Goal: Entertainment & Leisure: Consume media (video, audio)

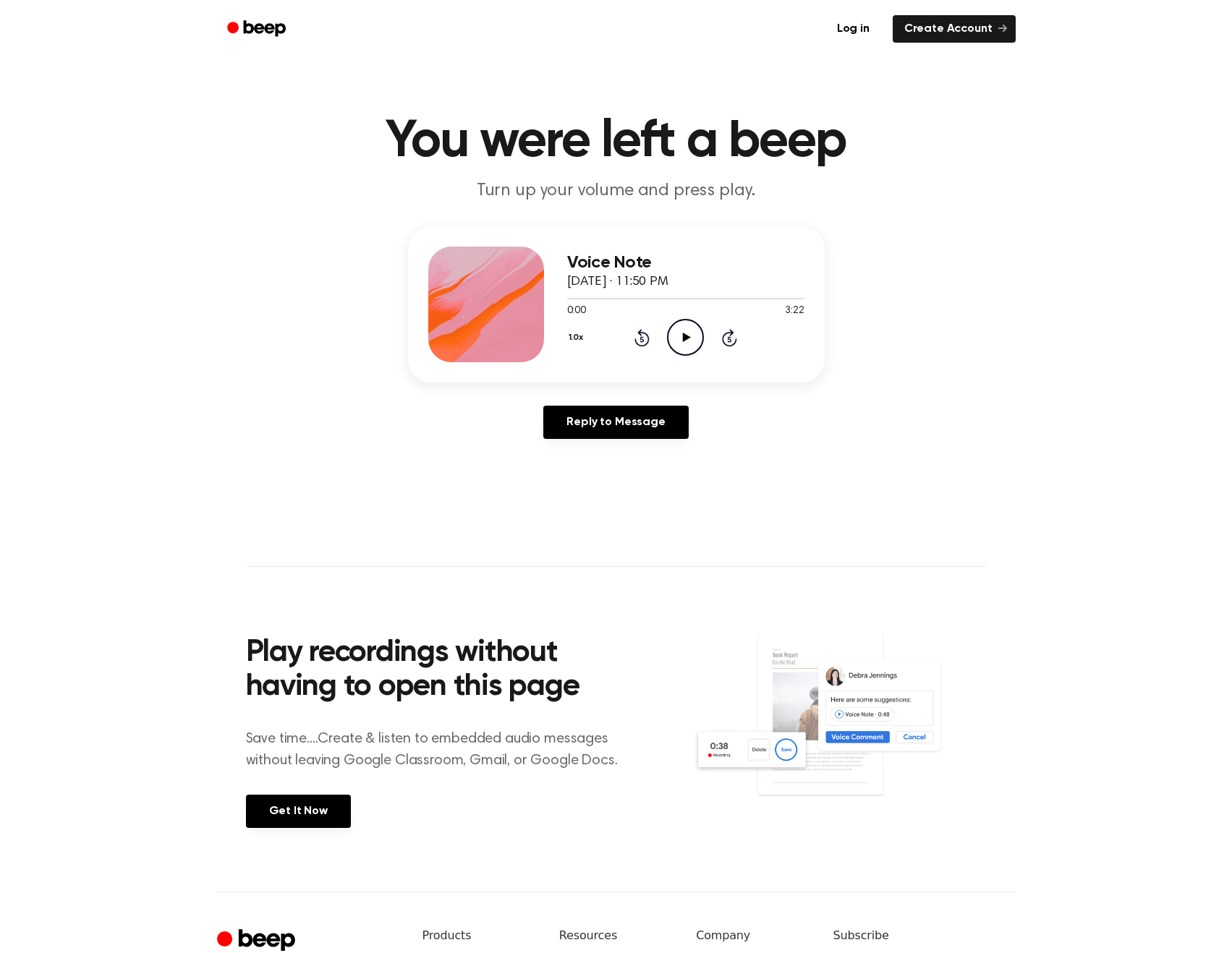
click at [700, 334] on icon "Play Audio" at bounding box center [685, 337] width 37 height 37
click at [645, 338] on icon "Rewind 5 seconds" at bounding box center [642, 338] width 16 height 19
click at [628, 334] on div "1.0x Rewind 5 seconds Pause Audio Skip 5 seconds" at bounding box center [685, 337] width 237 height 37
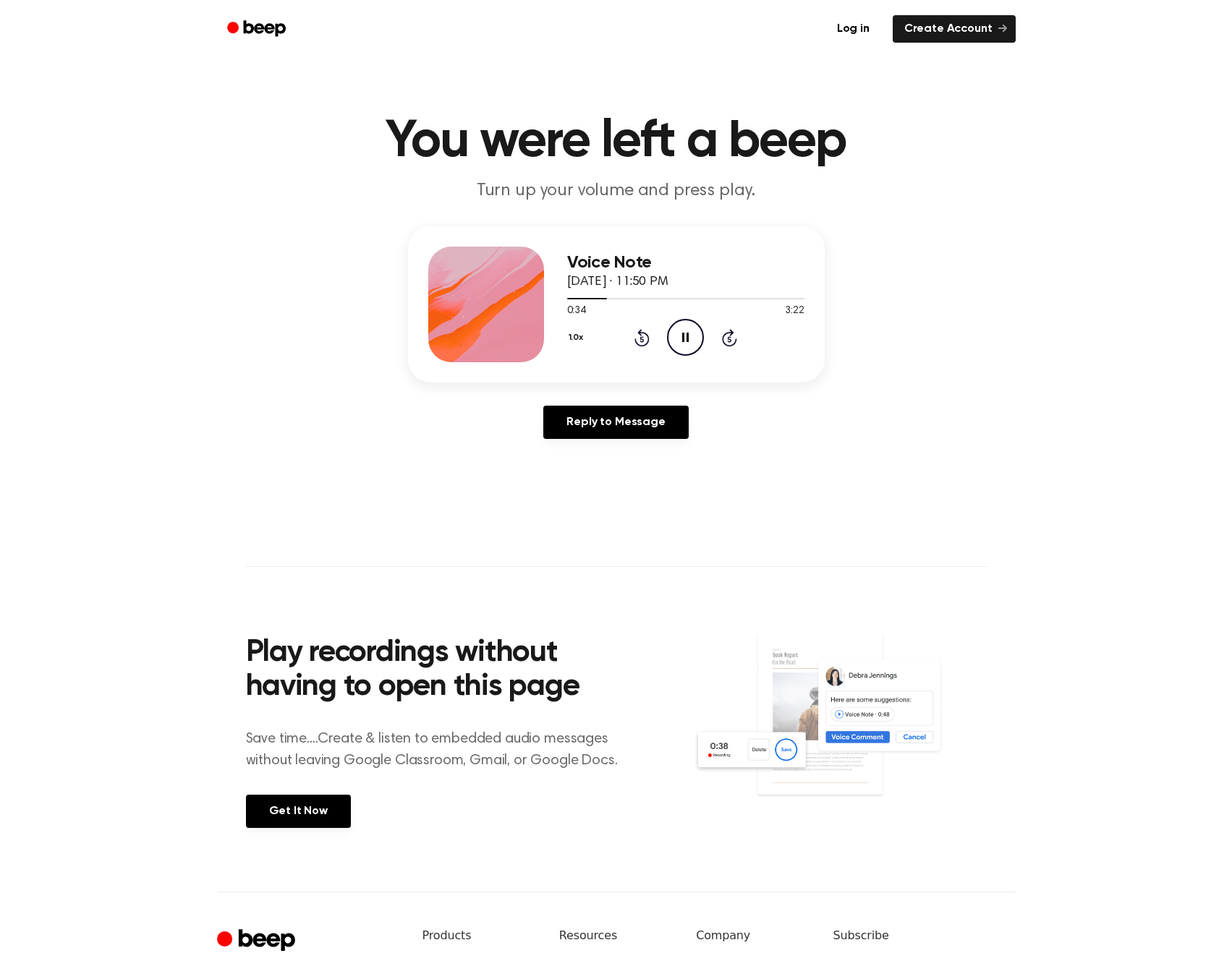
click at [632, 334] on div "1.0x Rewind 5 seconds Pause Audio Skip 5 seconds" at bounding box center [685, 337] width 237 height 37
click at [640, 334] on icon at bounding box center [642, 338] width 15 height 17
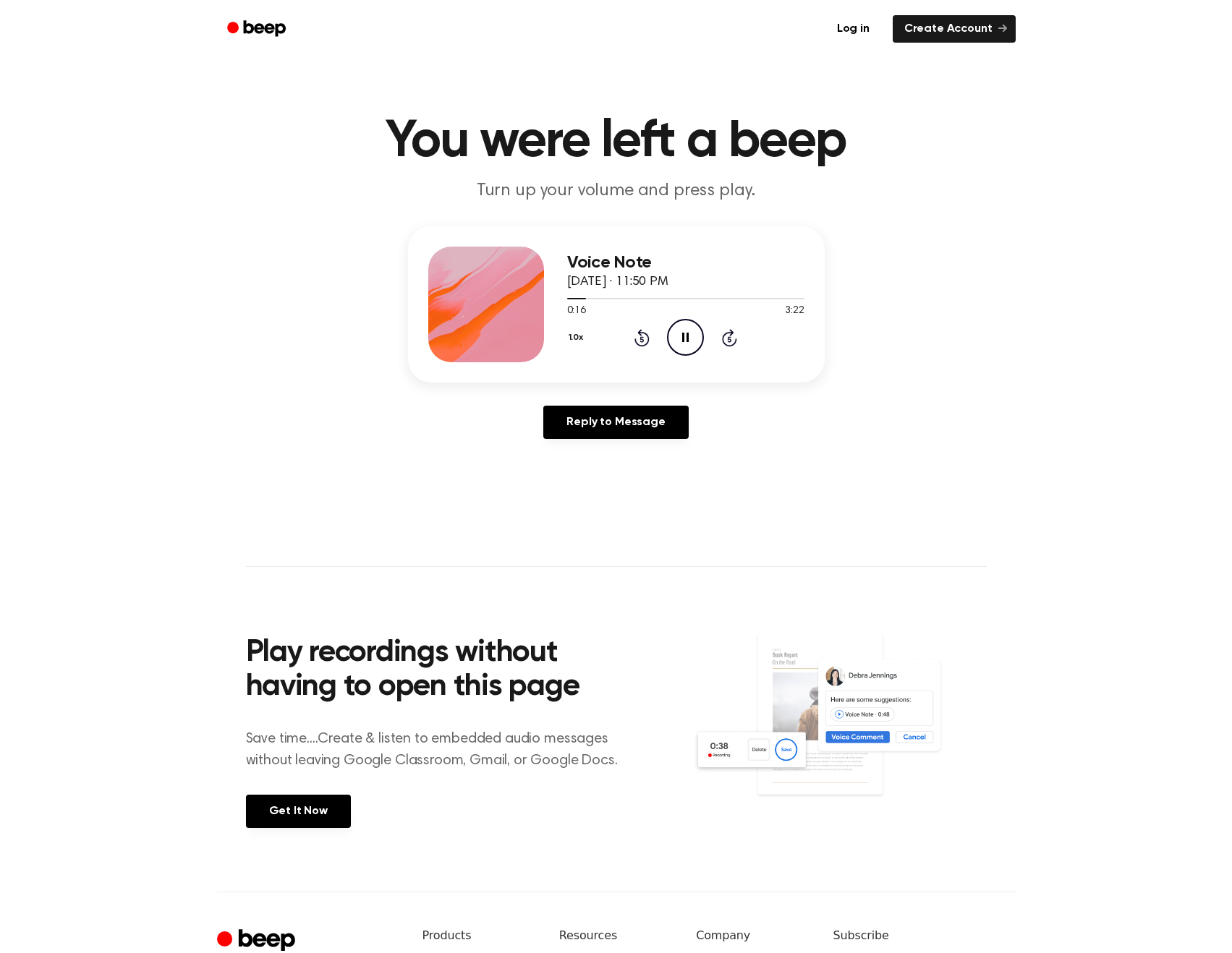
click at [640, 337] on icon "Rewind 5 seconds" at bounding box center [642, 338] width 16 height 19
click at [720, 343] on div "1.0x Rewind 5 seconds Pause Audio Skip 5 seconds" at bounding box center [685, 337] width 237 height 37
click at [733, 339] on icon "Skip 5 seconds" at bounding box center [729, 338] width 16 height 19
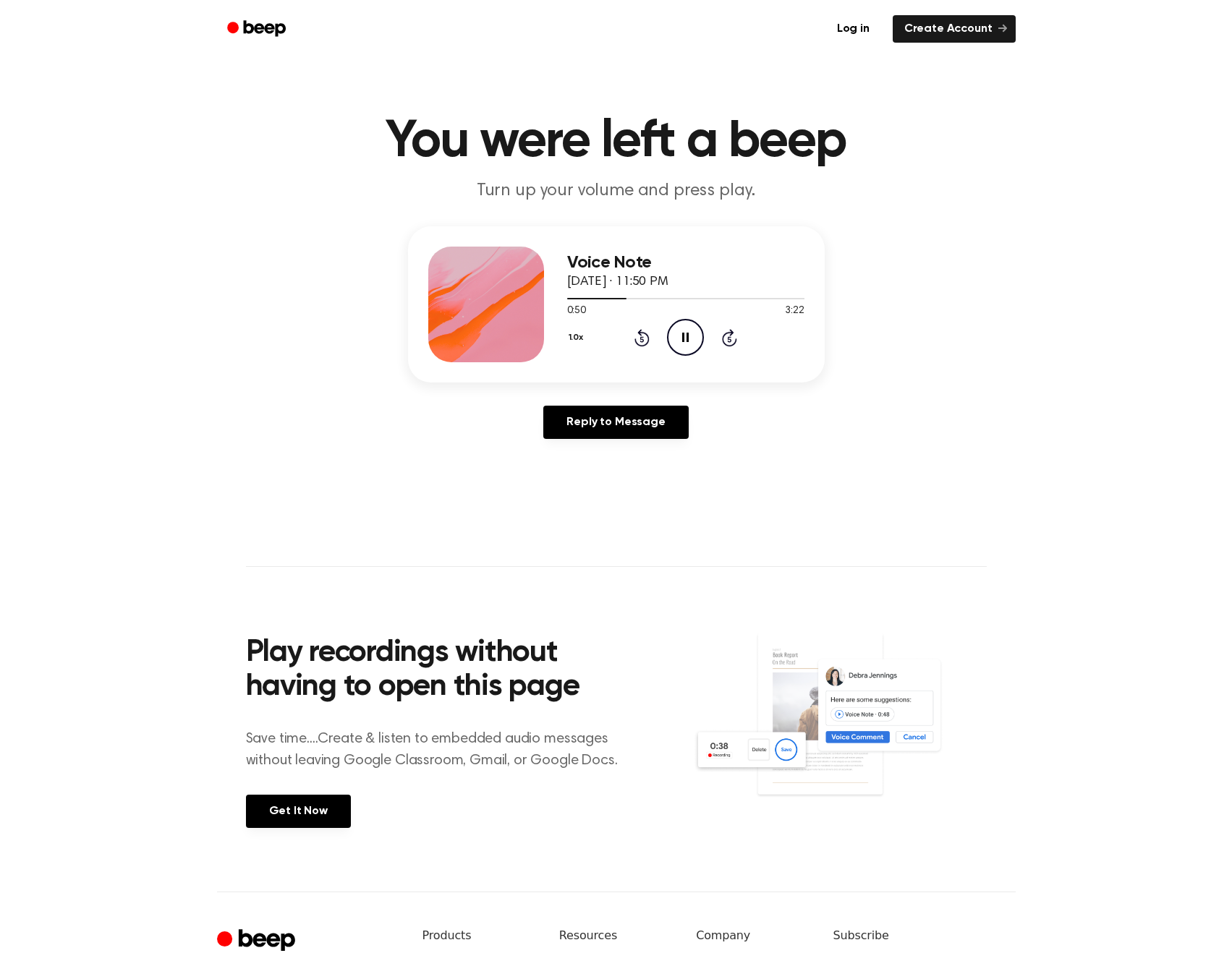
click at [733, 339] on icon "Skip 5 seconds" at bounding box center [729, 338] width 16 height 19
click at [646, 344] on icon at bounding box center [642, 338] width 15 height 17
click at [637, 339] on icon "Rewind 5 seconds" at bounding box center [642, 338] width 16 height 19
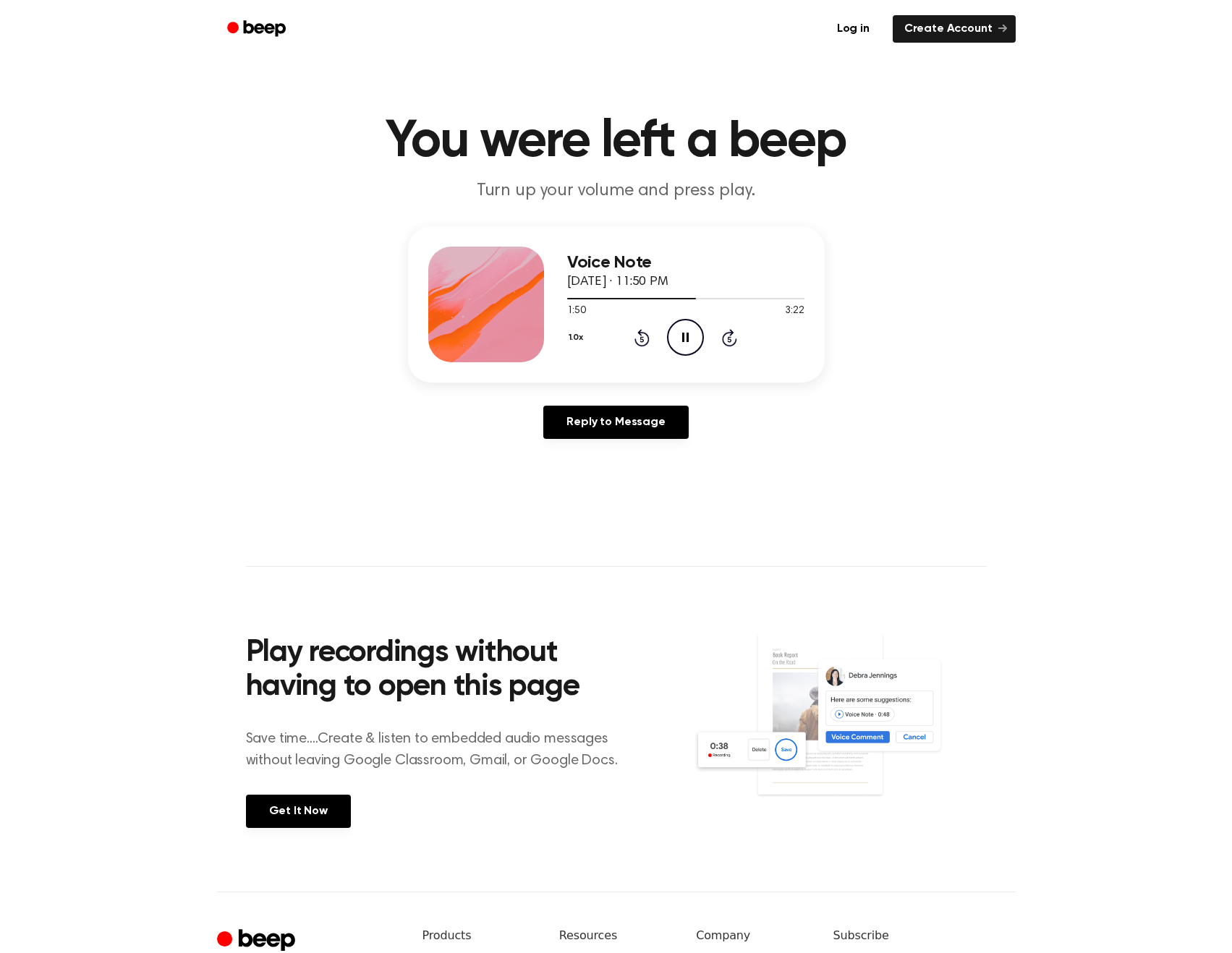
click at [637, 339] on icon "Rewind 5 seconds" at bounding box center [642, 338] width 16 height 19
click at [635, 344] on icon "Rewind 5 seconds" at bounding box center [642, 338] width 16 height 19
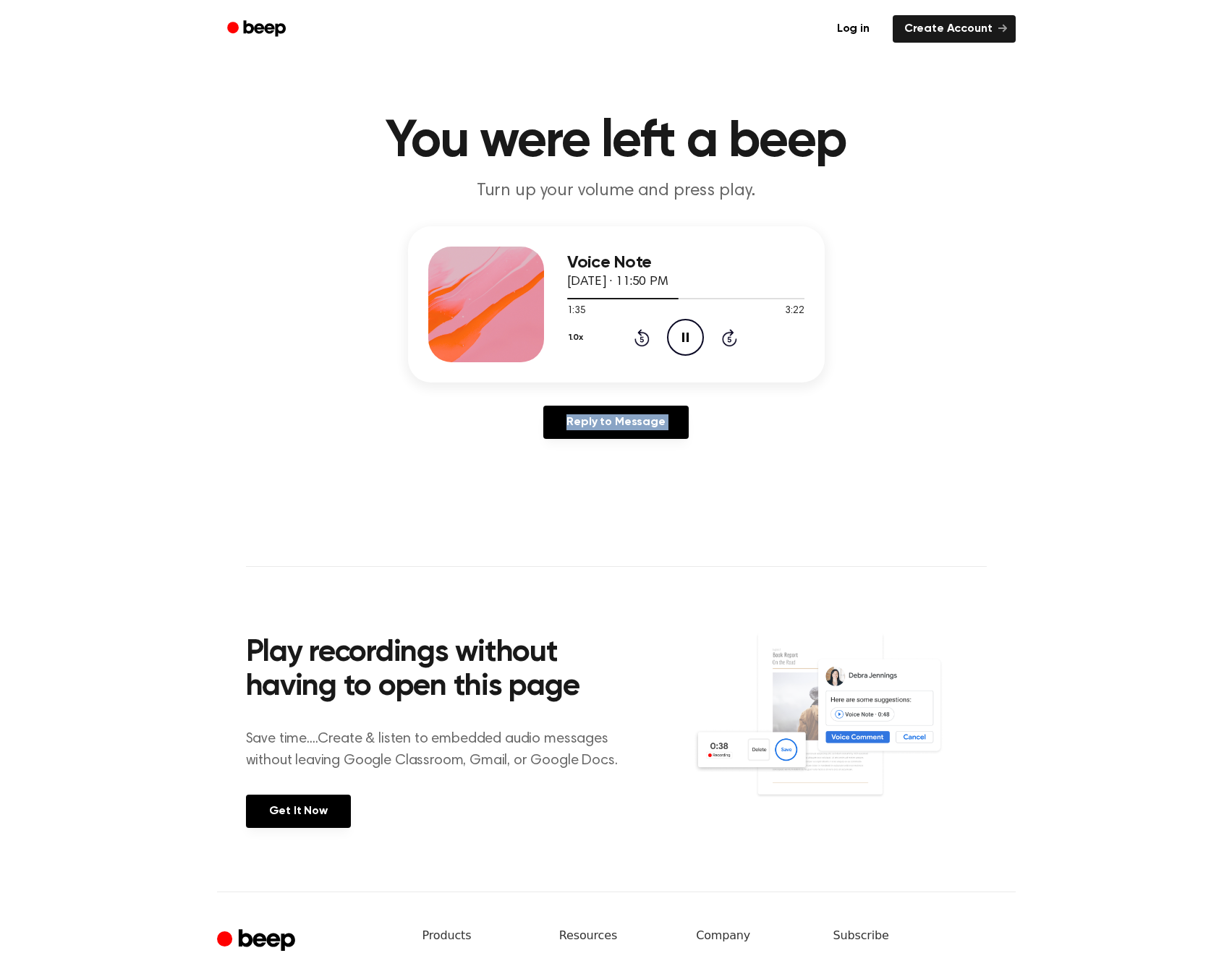
click at [635, 344] on icon "Rewind 5 seconds" at bounding box center [642, 338] width 16 height 19
click at [638, 347] on div "1.0x Rewind 5 seconds Pause Audio Skip 5 seconds" at bounding box center [685, 337] width 237 height 37
click at [638, 338] on icon "Rewind 5 seconds" at bounding box center [642, 338] width 16 height 19
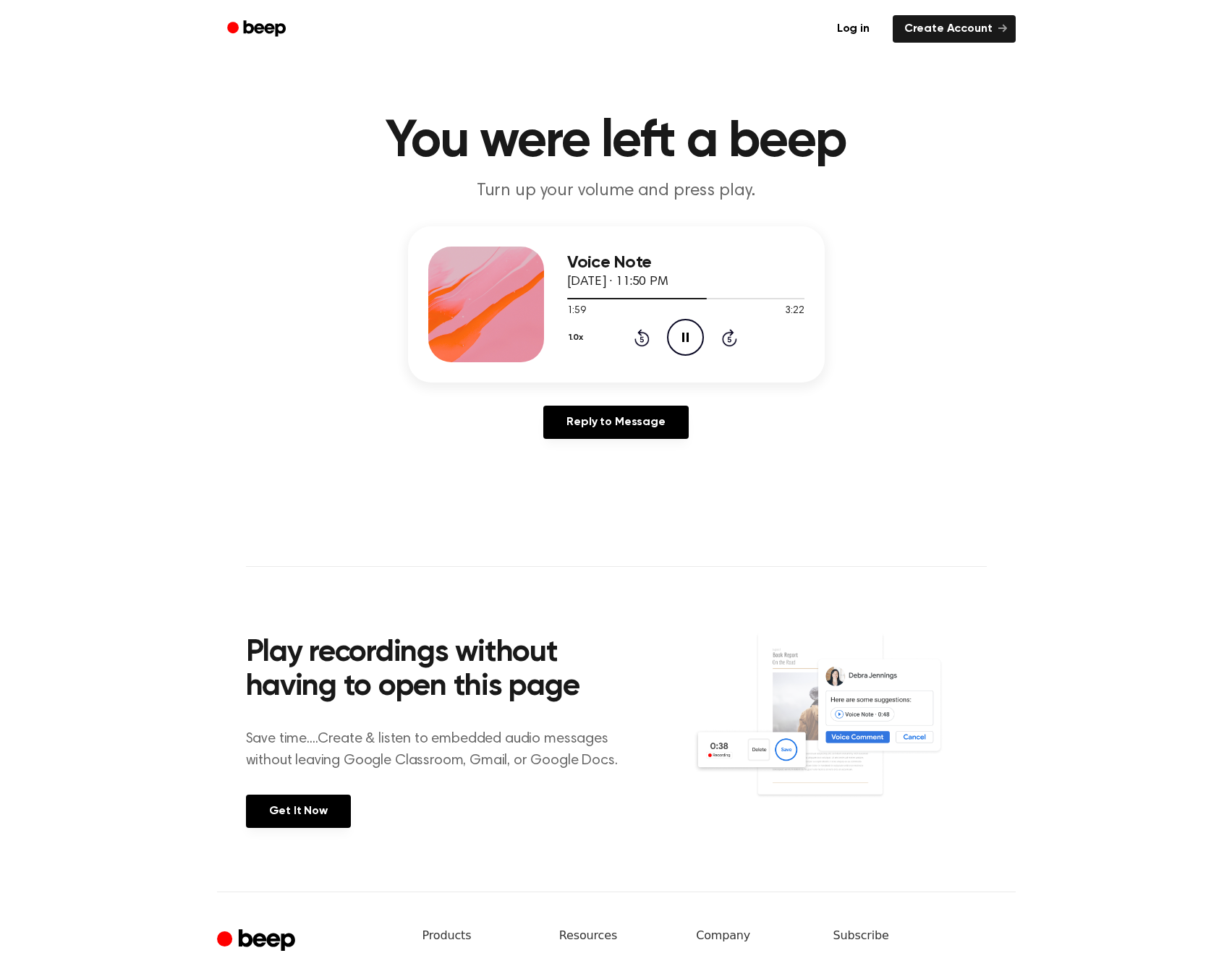
click at [638, 338] on icon "Rewind 5 seconds" at bounding box center [642, 338] width 16 height 19
click at [645, 332] on icon at bounding box center [642, 338] width 15 height 17
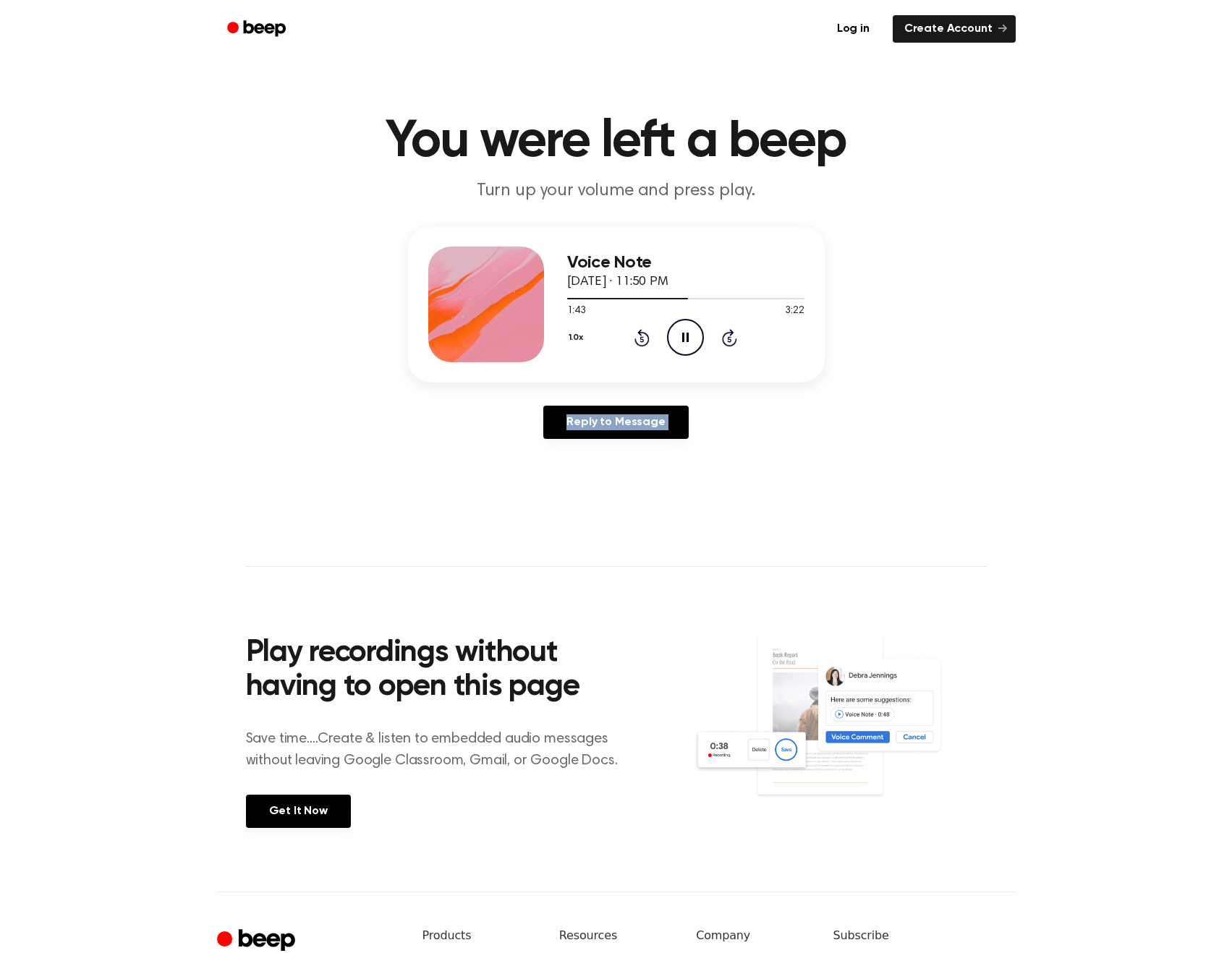
click at [645, 332] on icon at bounding box center [642, 338] width 15 height 17
click at [638, 340] on icon "Rewind 5 seconds" at bounding box center [642, 338] width 16 height 19
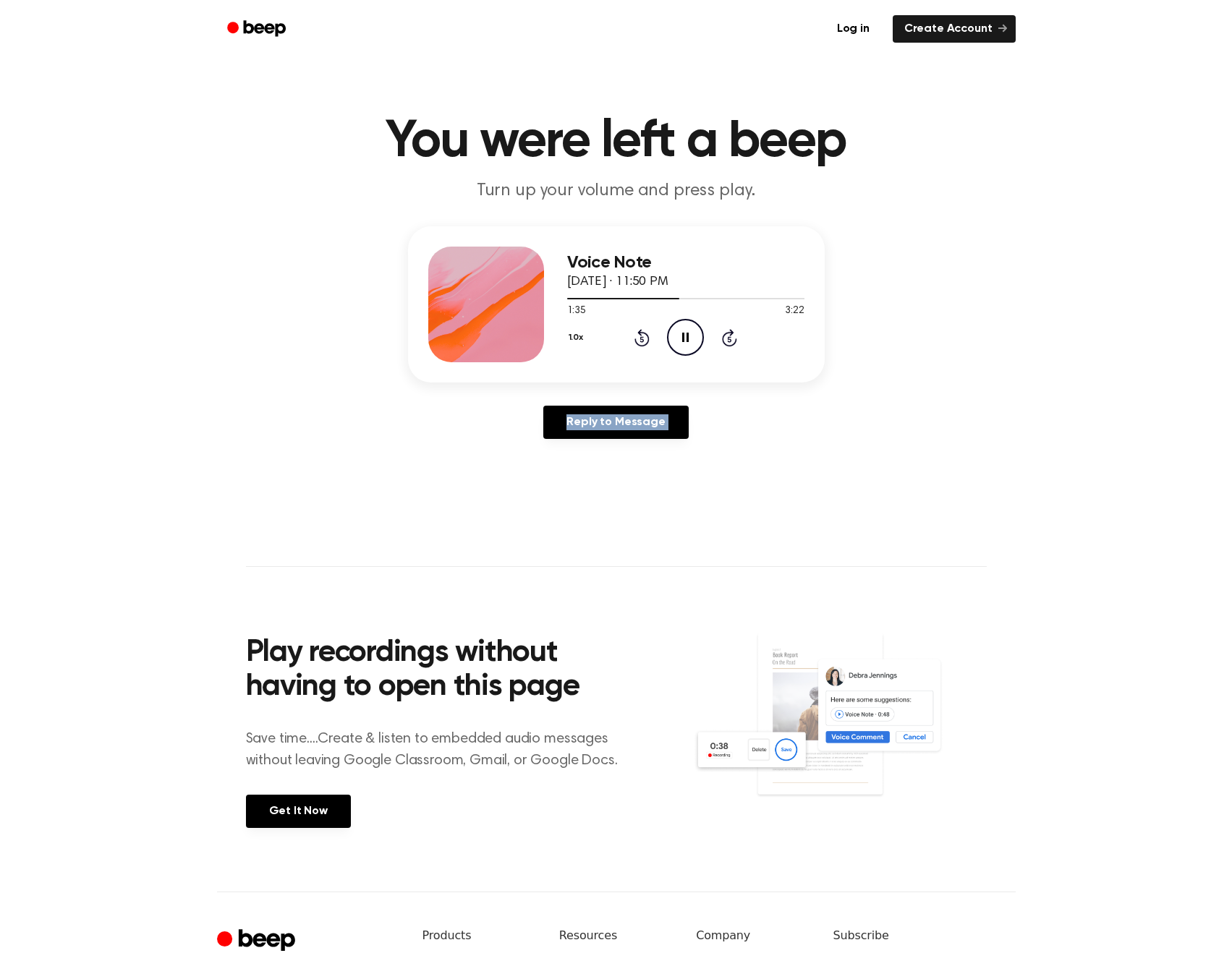
click at [638, 340] on icon "Rewind 5 seconds" at bounding box center [642, 338] width 16 height 19
click at [632, 325] on div "1.0x Rewind 5 seconds Pause Audio Skip 5 seconds" at bounding box center [685, 337] width 237 height 37
click at [632, 324] on div "1.0x Rewind 5 seconds Pause Audio Skip 5 seconds" at bounding box center [685, 337] width 237 height 37
click at [649, 339] on icon at bounding box center [642, 338] width 15 height 17
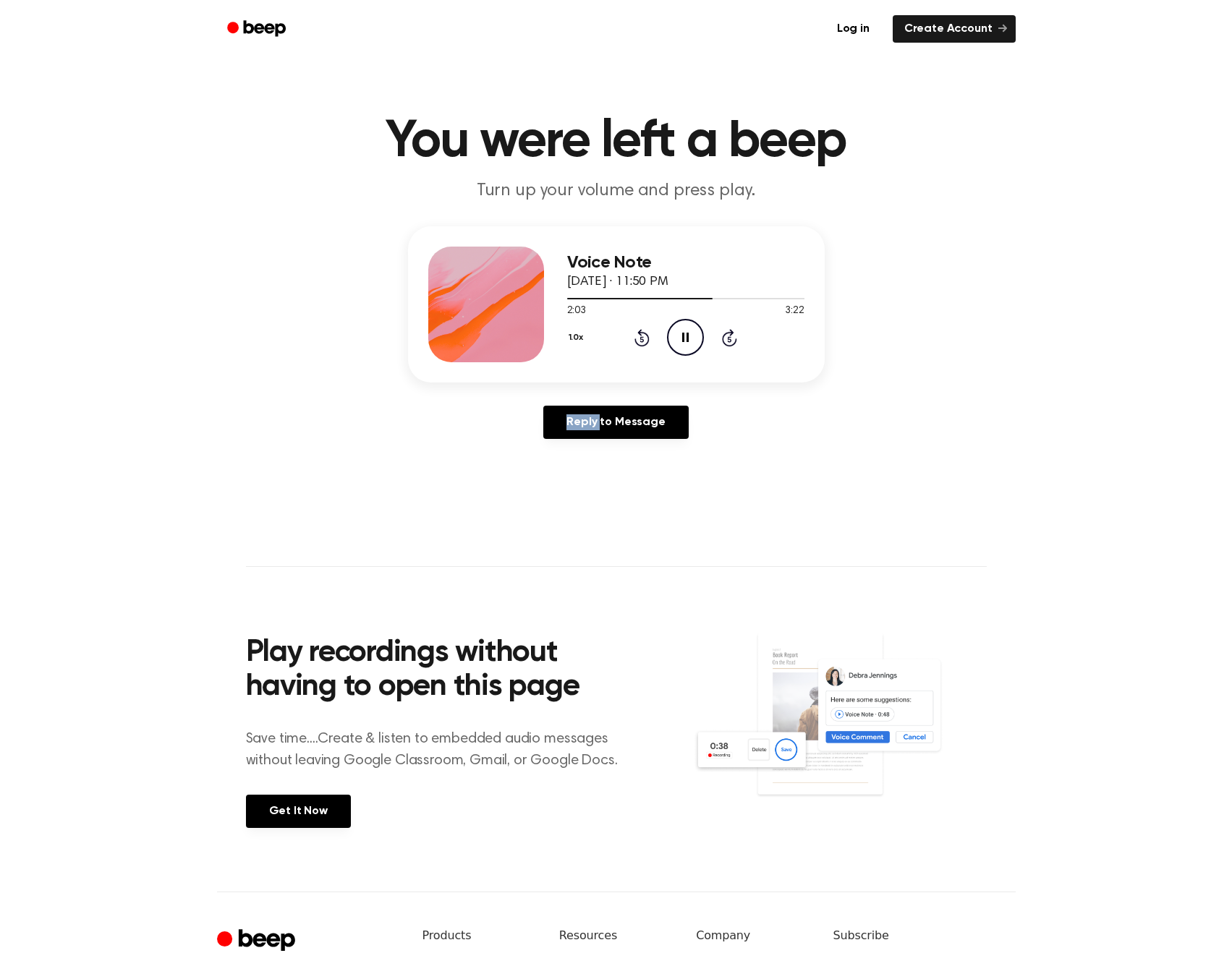
click at [649, 339] on icon at bounding box center [642, 338] width 15 height 17
click at [648, 332] on icon "Rewind 5 seconds" at bounding box center [642, 338] width 16 height 19
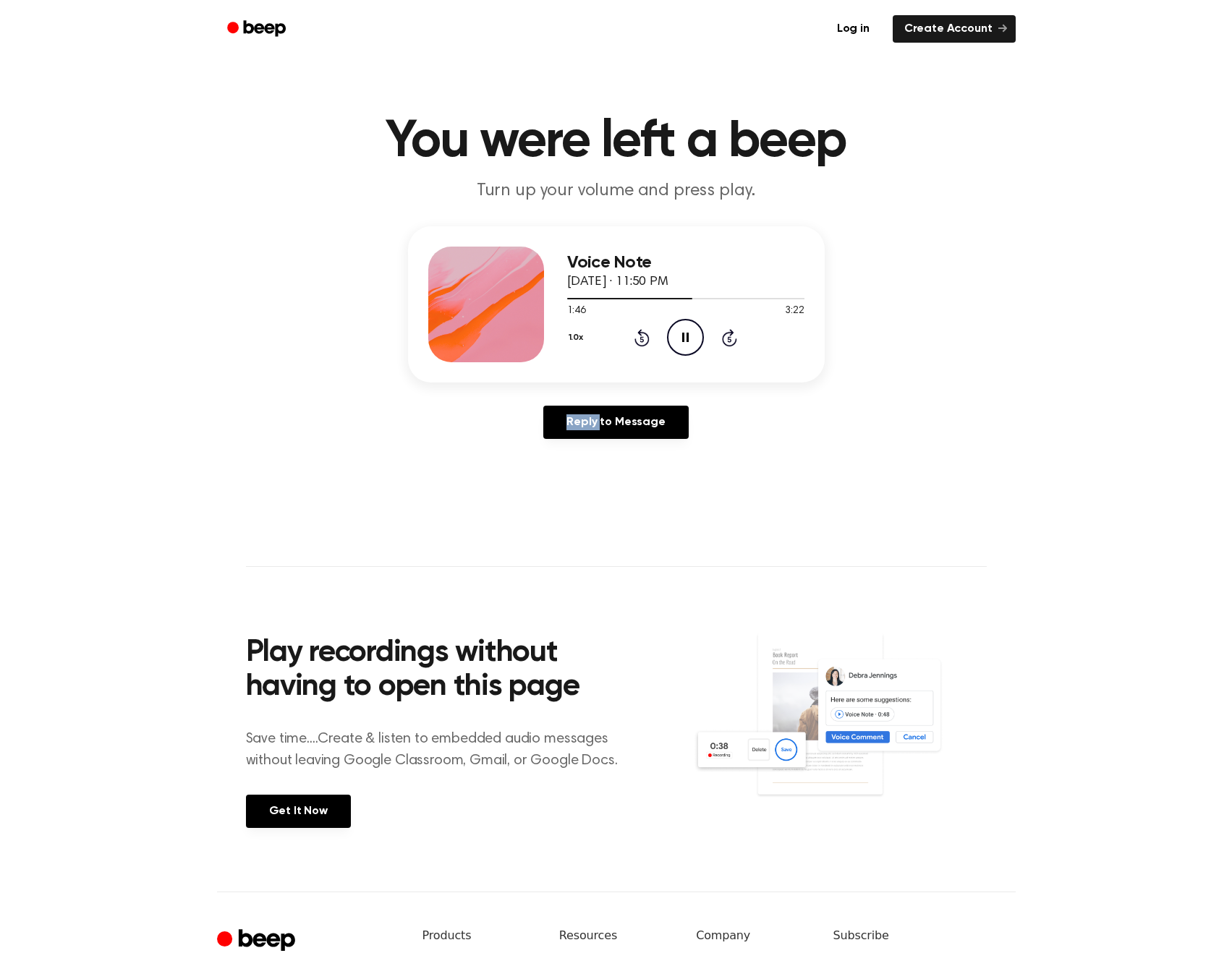
click at [648, 332] on icon "Rewind 5 seconds" at bounding box center [642, 338] width 16 height 19
